Goal: Information Seeking & Learning: Find specific fact

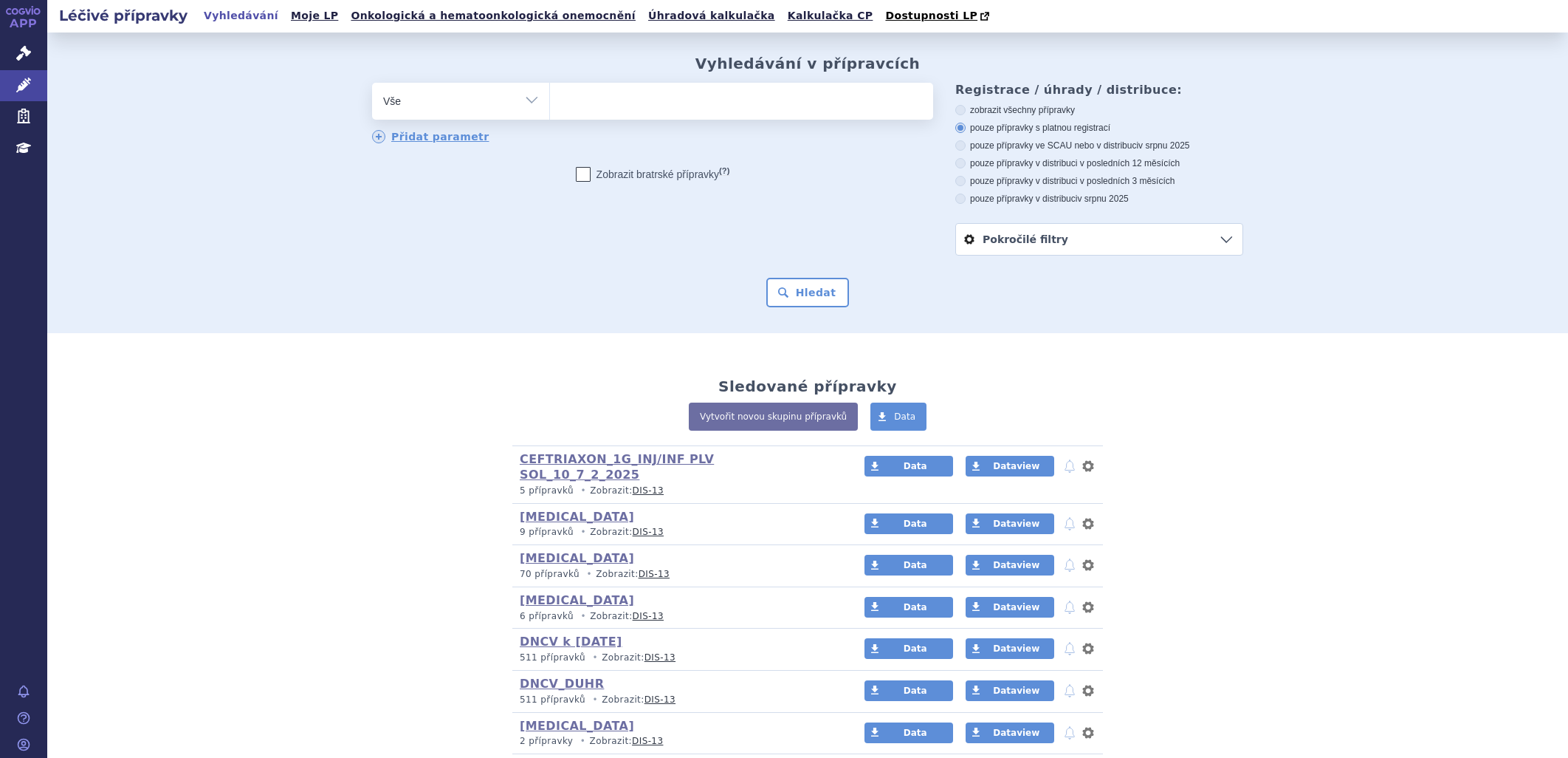
click at [632, 101] on ul at bounding box center [741, 98] width 383 height 31
click at [550, 101] on select at bounding box center [549, 100] width 1 height 37
paste input "16.07.2025"
type input "16.07.2025"
select select "16.07.2025"
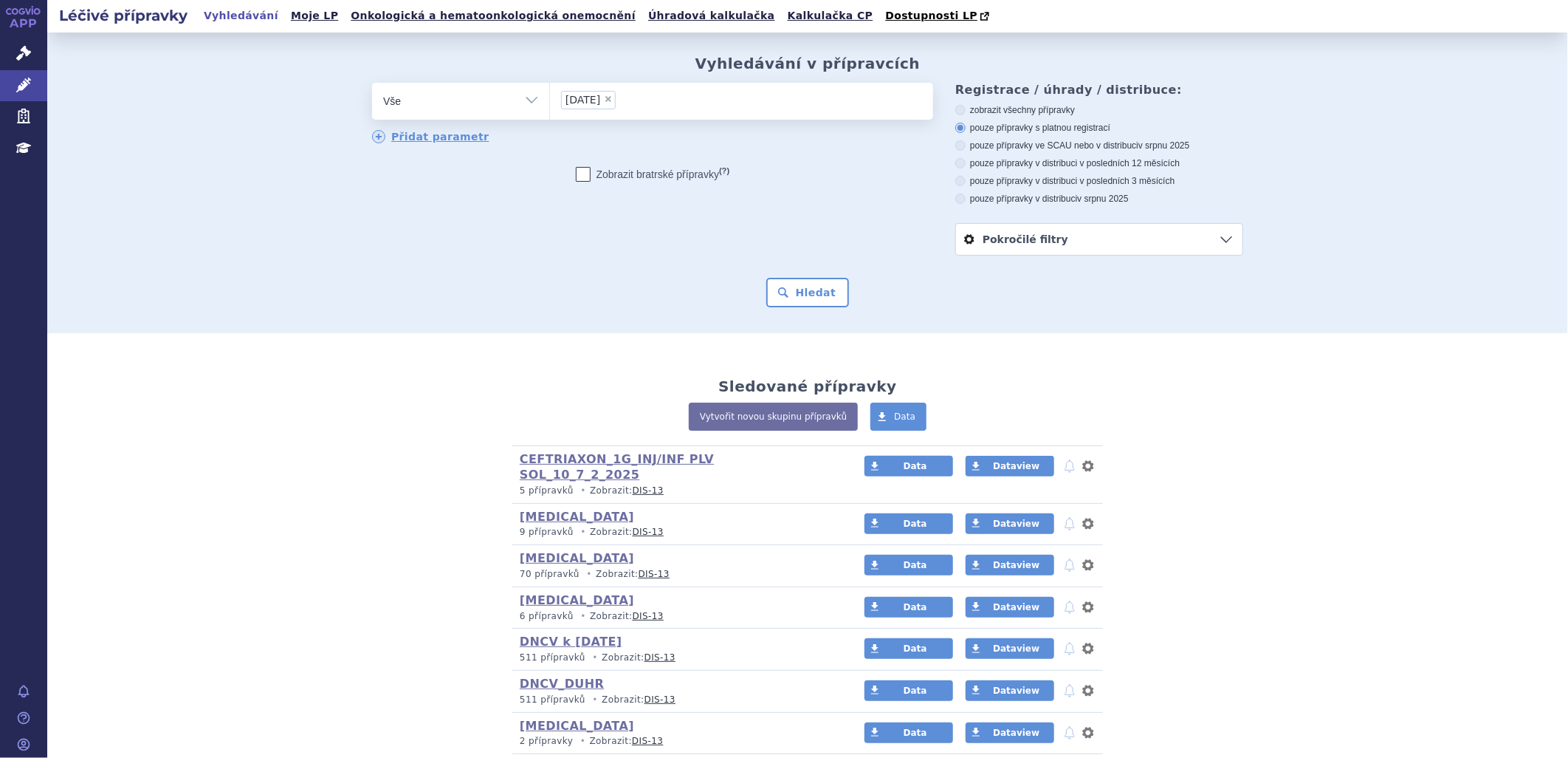
click at [612, 101] on span "×" at bounding box center [608, 99] width 9 height 9
click at [550, 101] on select "16.07.2025" at bounding box center [549, 100] width 1 height 37
select select
type input "217761"
select select "217761"
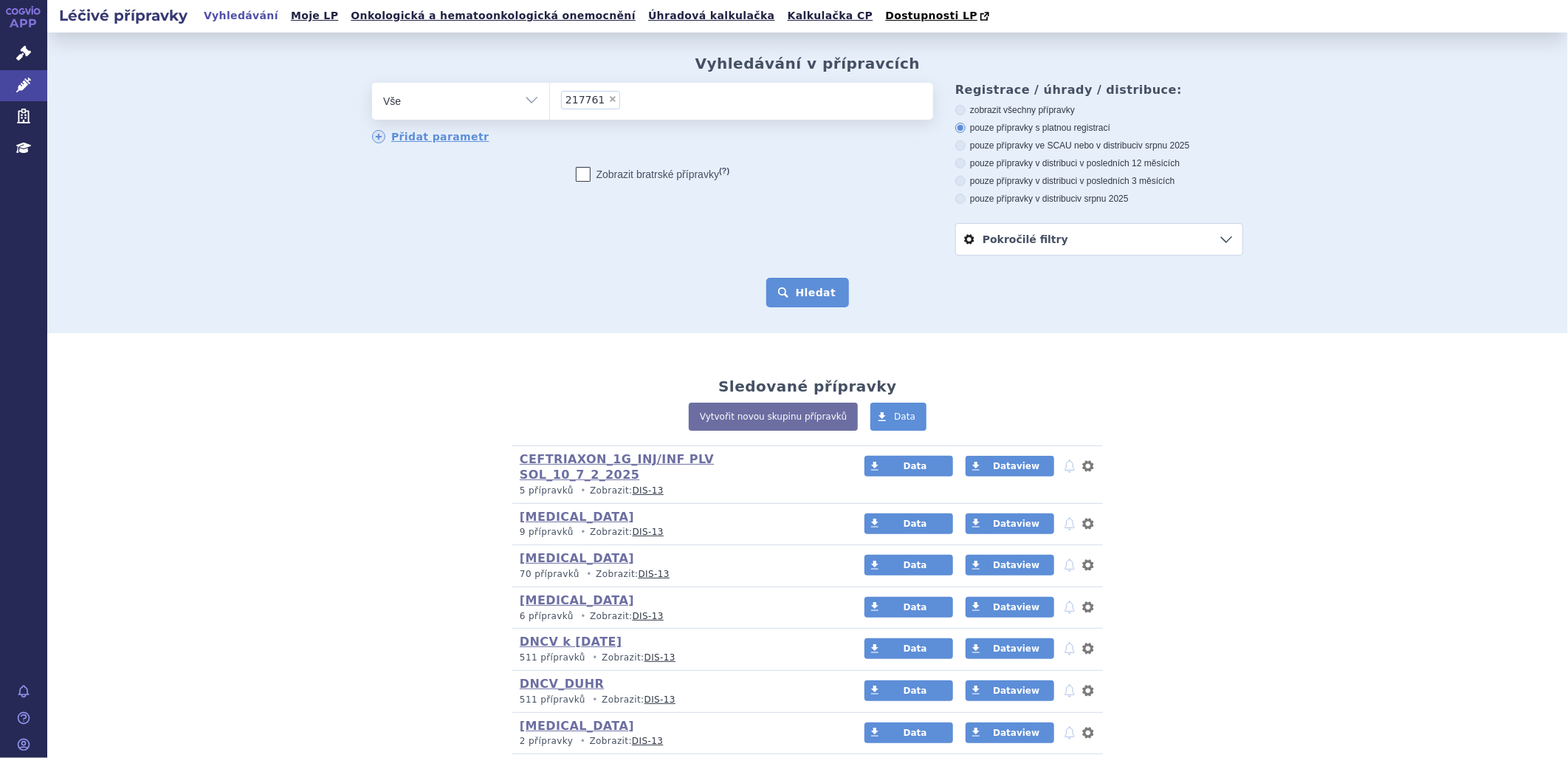
click at [798, 285] on button "Hledat" at bounding box center [808, 293] width 83 height 30
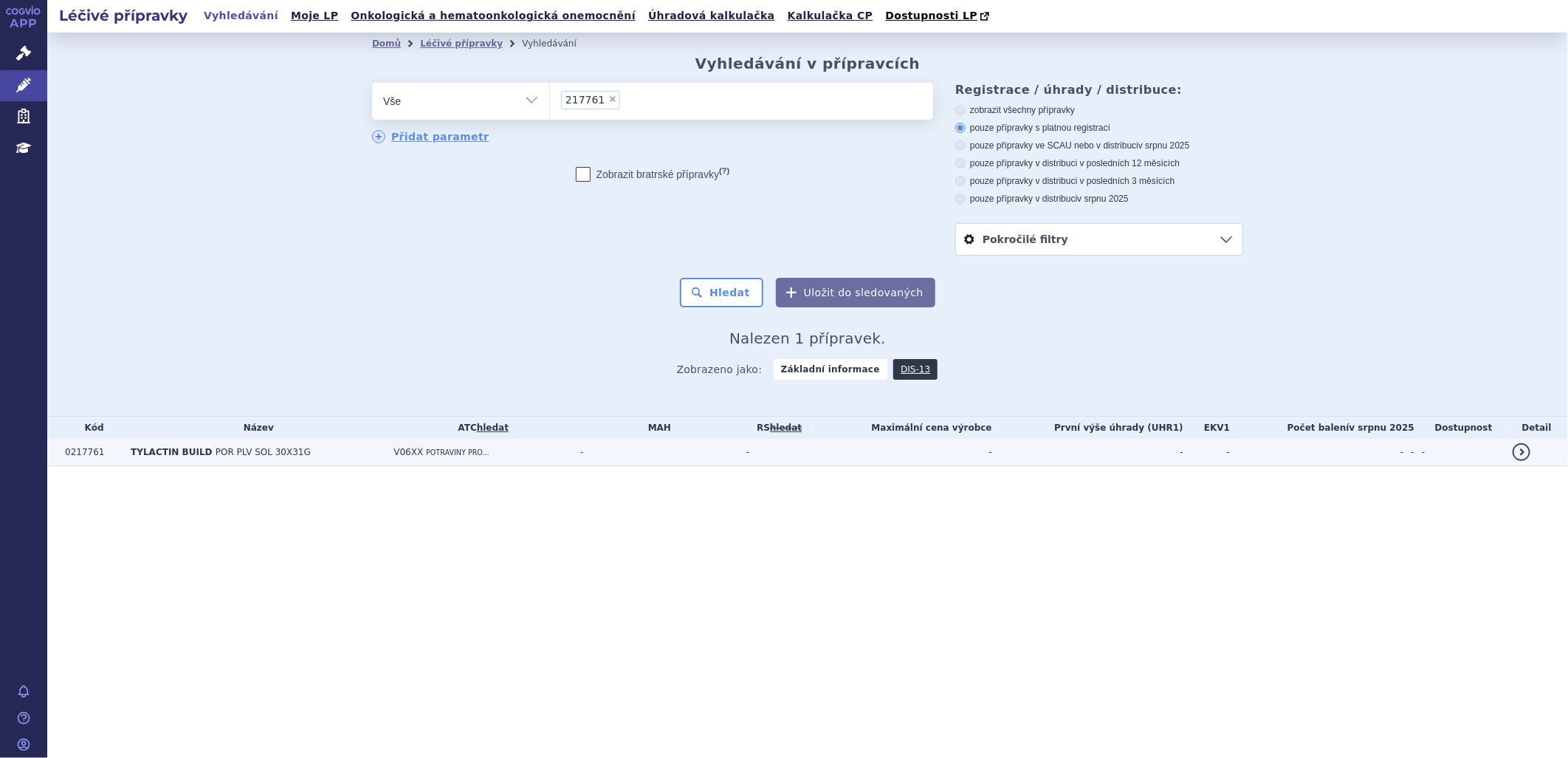
click at [216, 453] on span "POR PLV SOL 30X31G" at bounding box center [263, 452] width 95 height 10
